Goal: Find contact information: Find contact information

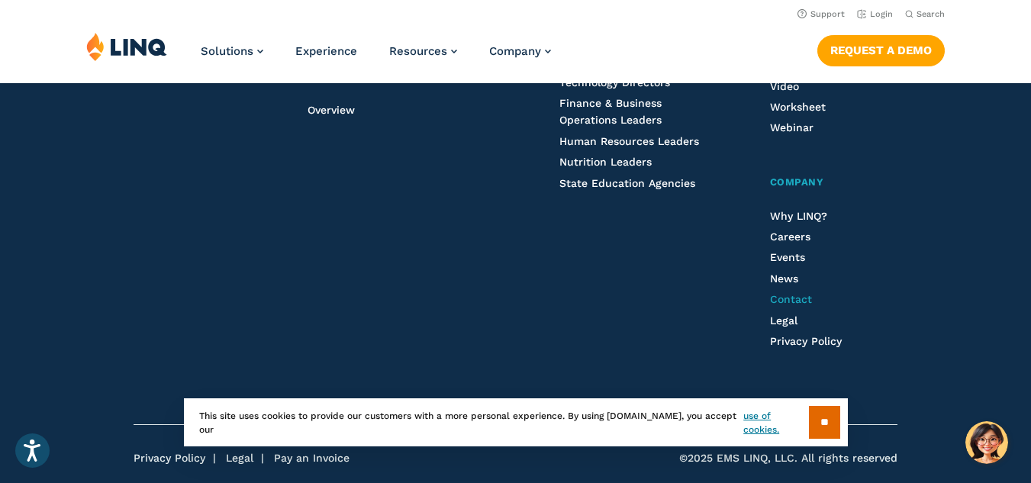
click at [808, 305] on span "Contact" at bounding box center [791, 299] width 42 height 12
